Goal: Information Seeking & Learning: Find specific page/section

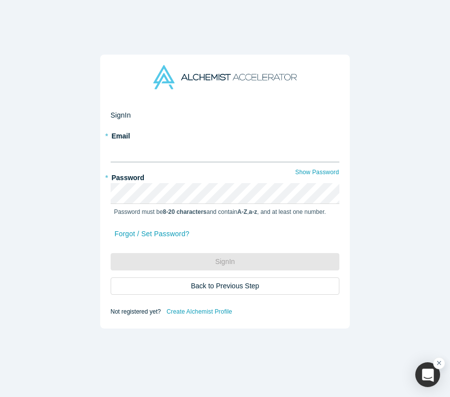
type input "[PERSON_NAME][EMAIL_ADDRESS][DOMAIN_NAME]"
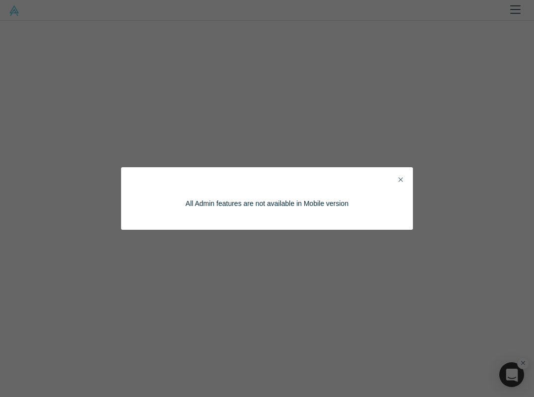
click at [401, 178] on icon "Close" at bounding box center [400, 179] width 4 height 7
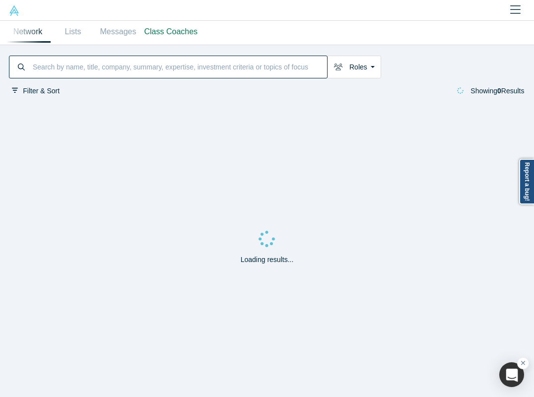
click at [241, 74] on input at bounding box center [179, 67] width 295 height 20
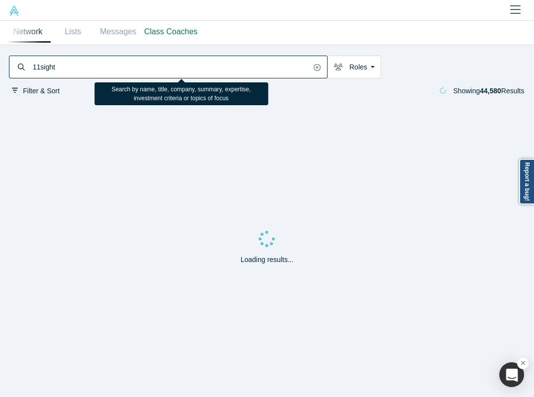
type input "11sight"
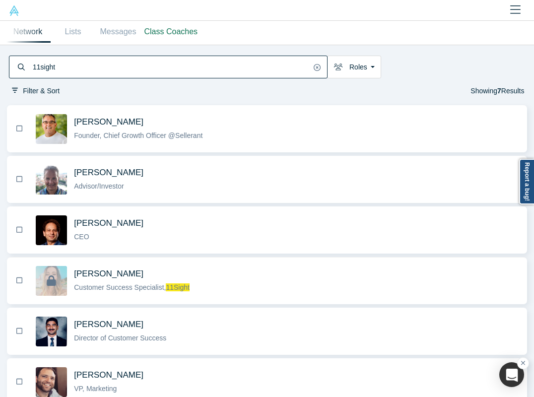
click at [212, 294] on div "[PERSON_NAME] Customer Success Specialist, 11Sight" at bounding box center [296, 280] width 455 height 31
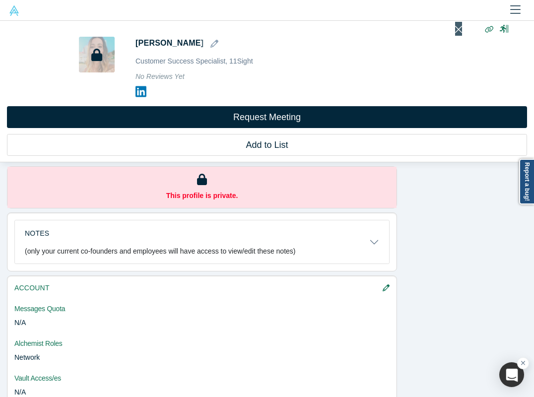
click at [450, 31] on icon "Close" at bounding box center [458, 29] width 7 height 11
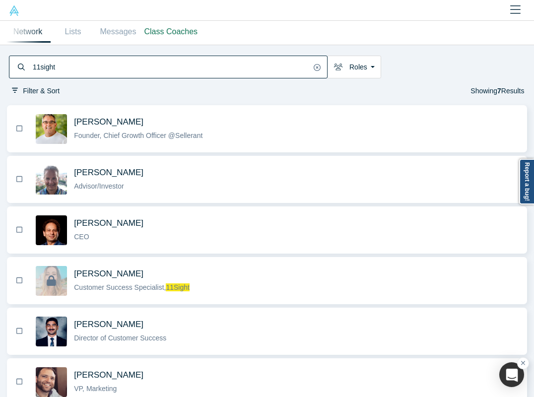
click at [183, 62] on input "11sight" at bounding box center [171, 67] width 279 height 20
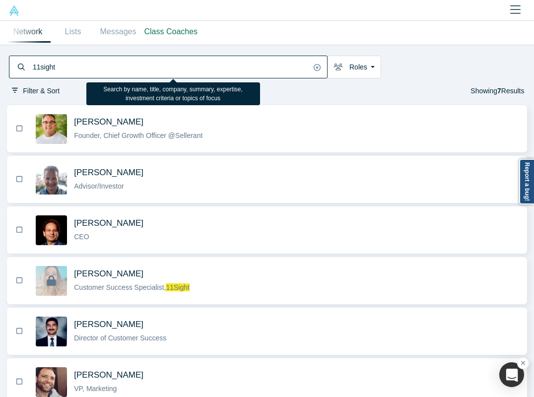
click at [183, 62] on input "11sight" at bounding box center [171, 67] width 279 height 20
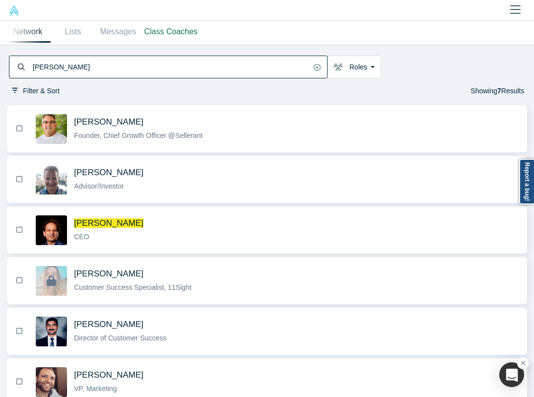
type input "[PERSON_NAME]"
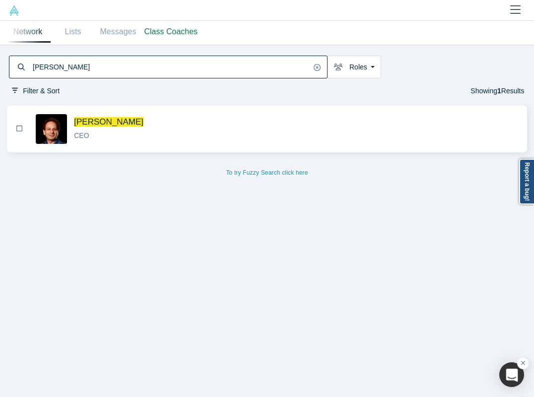
click at [225, 134] on div "CEO" at bounding box center [296, 135] width 445 height 10
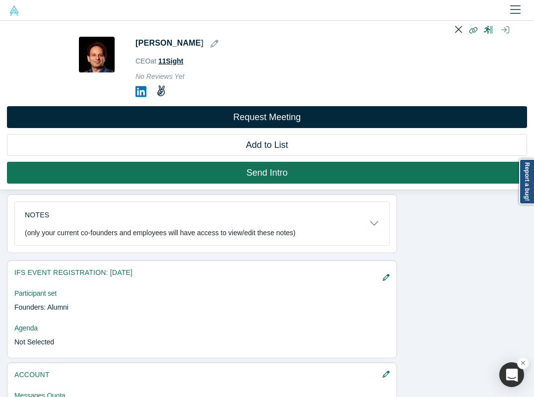
click at [166, 61] on span "11Sight" at bounding box center [170, 61] width 25 height 8
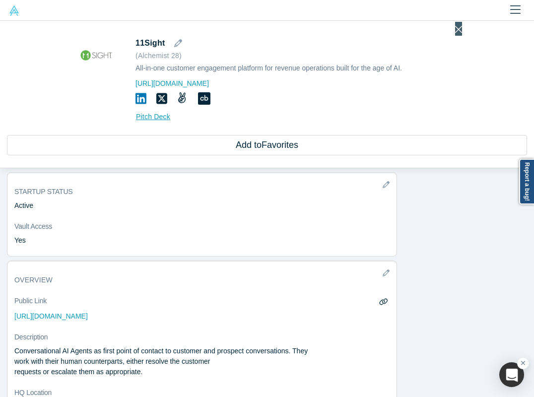
click at [450, 26] on icon "Close" at bounding box center [458, 29] width 7 height 11
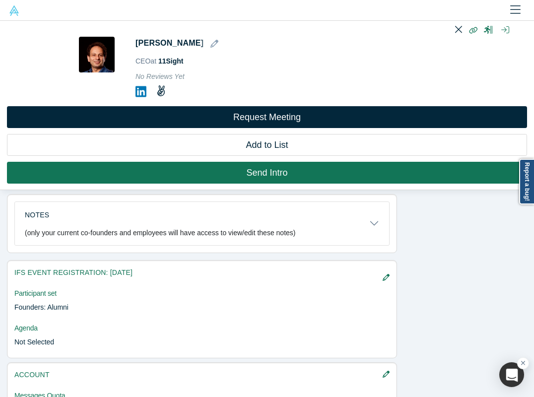
click at [11, 16] on link at bounding box center [14, 10] width 28 height 20
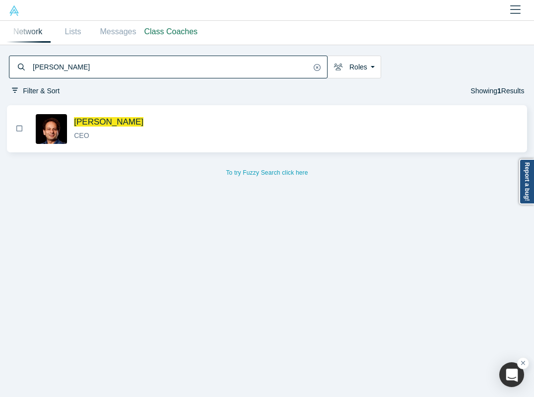
click at [11, 18] on link at bounding box center [14, 10] width 28 height 20
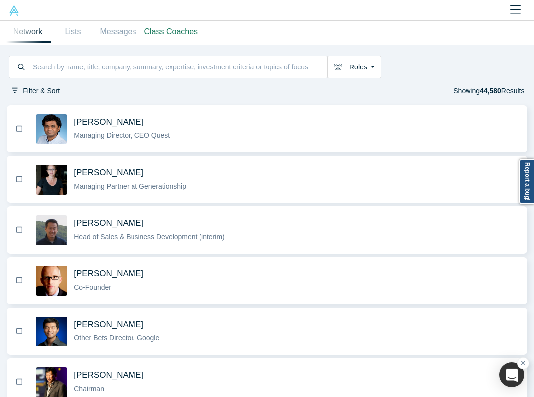
click at [12, 15] on img at bounding box center [14, 10] width 10 height 10
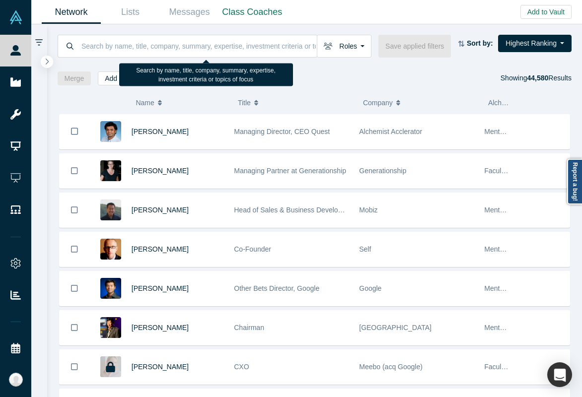
click at [145, 58] on div at bounding box center [315, 61] width 514 height 7
click at [144, 41] on input at bounding box center [198, 45] width 236 height 23
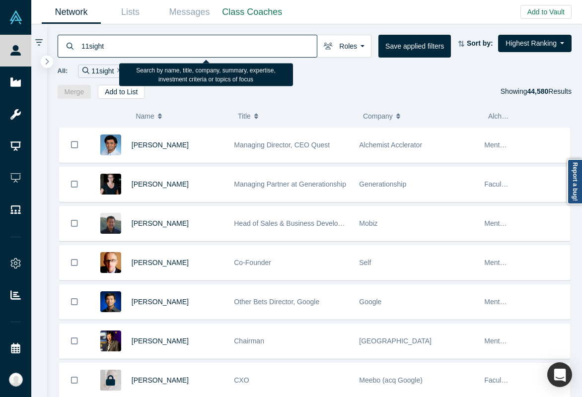
type input "11sight"
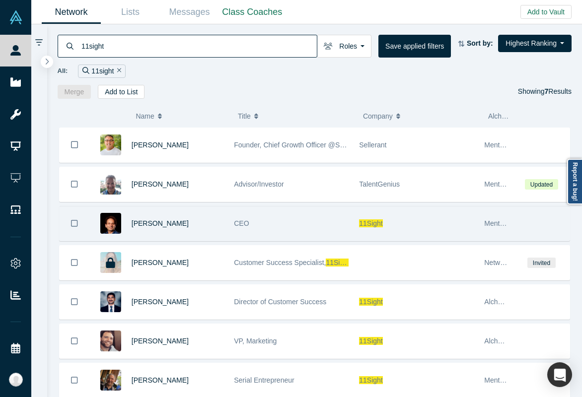
click at [282, 236] on div "CEO" at bounding box center [291, 223] width 115 height 34
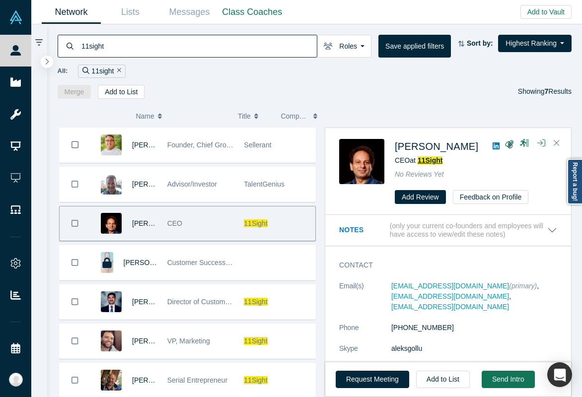
click at [426, 159] on span "11Sight" at bounding box center [429, 160] width 25 height 8
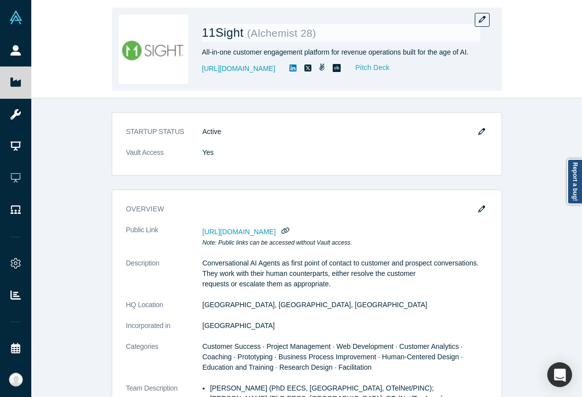
click at [363, 65] on link "Pitch Deck" at bounding box center [367, 67] width 46 height 11
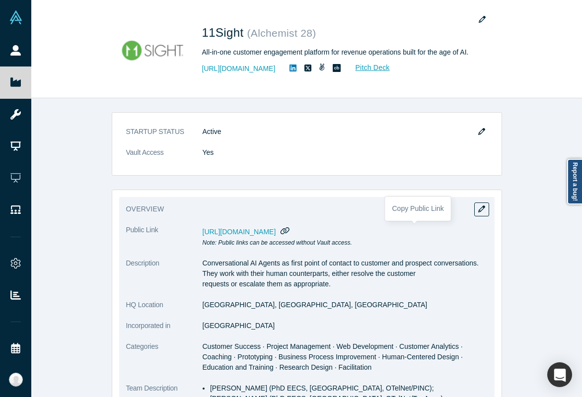
click at [289, 232] on icon "button" at bounding box center [284, 230] width 9 height 7
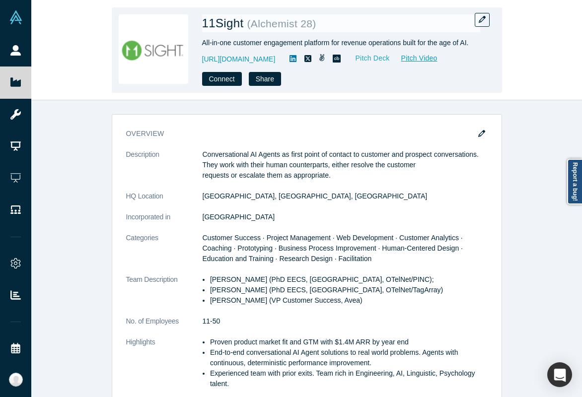
click at [361, 57] on link "Pitch Deck" at bounding box center [367, 58] width 46 height 11
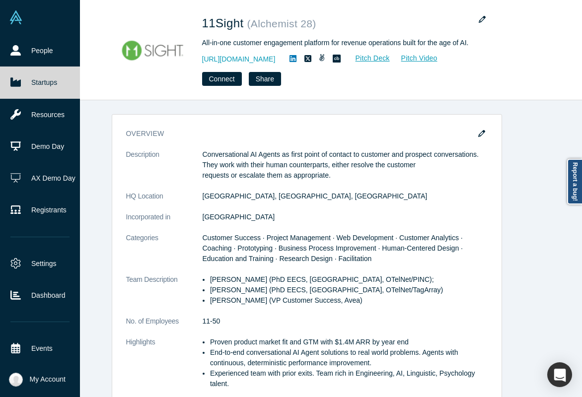
click at [17, 76] on link "Startups" at bounding box center [40, 82] width 80 height 32
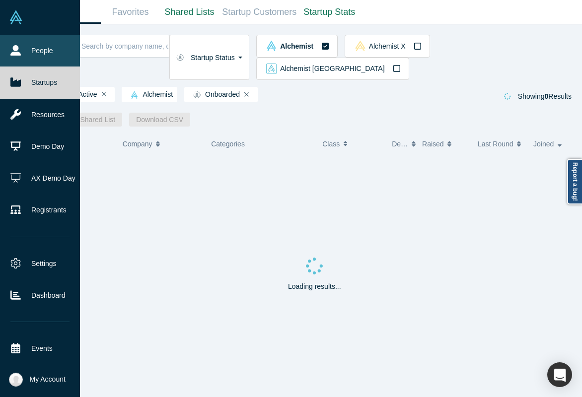
click at [32, 61] on link "People" at bounding box center [40, 51] width 80 height 32
